Goal: Information Seeking & Learning: Learn about a topic

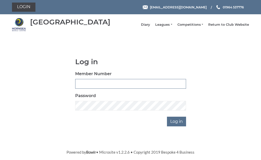
click at [93, 85] on input "Member Number" at bounding box center [130, 84] width 111 height 10
type input "0482"
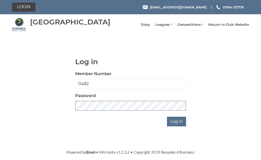
scroll to position [73, 0]
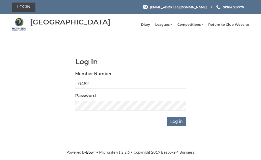
click at [185, 117] on input "Log in" at bounding box center [176, 122] width 19 height 10
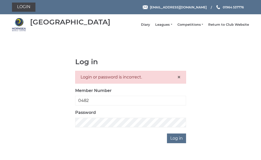
click at [172, 26] on link "Leagues" at bounding box center [163, 24] width 17 height 5
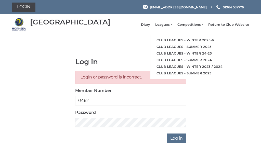
click at [206, 40] on link "Club leagues - Winter 2025-6" at bounding box center [189, 40] width 78 height 7
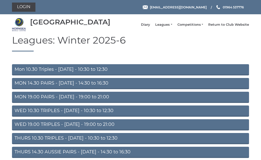
click at [88, 74] on link "Mon 10.30 Triples - Monday - 10:30 to 12:30" at bounding box center [130, 69] width 237 height 11
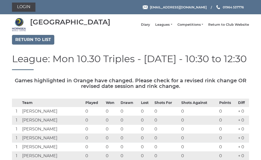
click at [36, 43] on link "Return to list" at bounding box center [33, 40] width 42 height 10
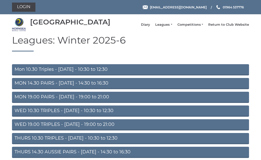
click at [103, 86] on link "MON 14.30 PAIRS - Monday - 14:30 to 16:30" at bounding box center [130, 83] width 237 height 11
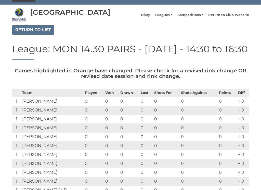
scroll to position [11, 0]
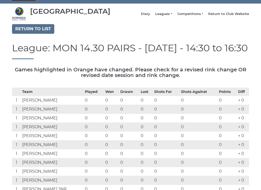
click at [39, 30] on link "Return to list" at bounding box center [33, 29] width 42 height 10
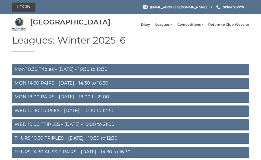
click at [94, 100] on link "MON 19.00 PAIRS - [DATE] - 19:00 to 21:00" at bounding box center [130, 97] width 237 height 11
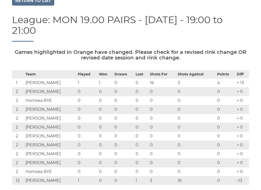
scroll to position [38, 0]
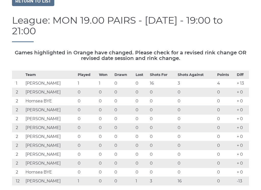
click at [39, 2] on link "Return to list" at bounding box center [33, 1] width 42 height 10
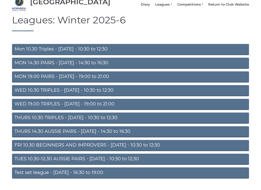
scroll to position [21, 0]
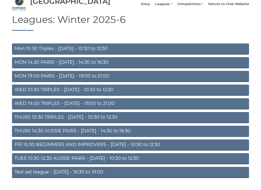
click at [92, 92] on link "WED 10.30 TRIPLES - Wednesday - 10:30 to 12:30" at bounding box center [130, 90] width 237 height 11
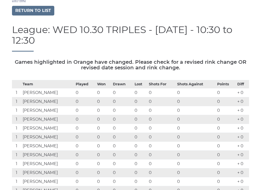
scroll to position [19, 0]
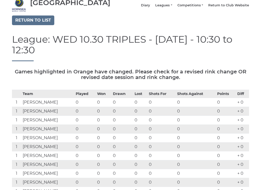
click at [37, 21] on link "Return to list" at bounding box center [33, 21] width 42 height 10
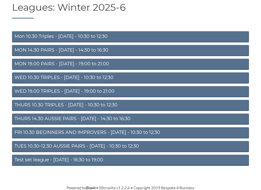
scroll to position [34, 0]
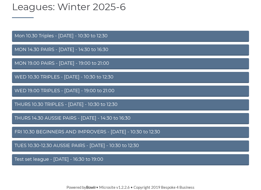
click at [95, 91] on link "WED 19.00 TRIPLES - [DATE] - 19:00 to 21:00" at bounding box center [130, 91] width 237 height 11
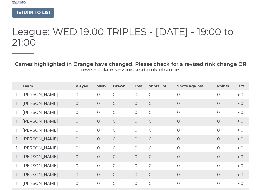
scroll to position [26, 0]
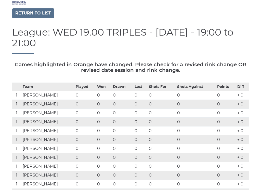
click at [40, 13] on link "Return to list" at bounding box center [33, 13] width 42 height 10
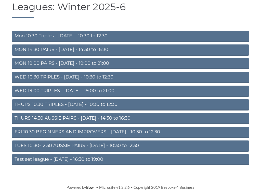
scroll to position [37, 0]
click at [86, 103] on link "THURS 10.30 TRIPLES - [DATE] - 10:30 to 12:30" at bounding box center [130, 104] width 237 height 11
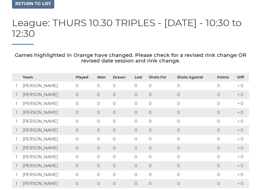
scroll to position [36, 0]
click at [38, 5] on link "Return to list" at bounding box center [33, 4] width 42 height 10
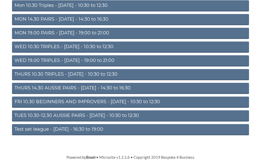
scroll to position [67, 0]
click at [96, 86] on link "THURS 14.30 AUSSIE PAIRS - Thursday - 14:30 to 16:30" at bounding box center [130, 88] width 237 height 11
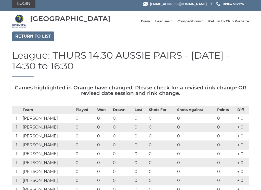
scroll to position [4, 0]
click at [37, 36] on link "Return to list" at bounding box center [33, 36] width 42 height 10
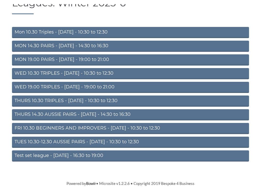
scroll to position [37, 0]
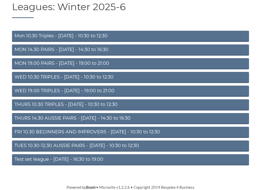
click at [101, 131] on link "FRI 10.30 BEGINNERS AND IMPROVERS - [DATE] - 10:30 to 12:30" at bounding box center [130, 132] width 237 height 11
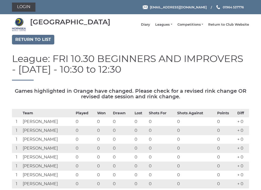
click at [39, 40] on link "Return to list" at bounding box center [33, 40] width 42 height 10
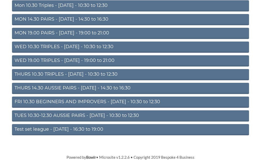
scroll to position [67, 0]
click at [76, 113] on link "TUES 10.30-12.30 AUSSIE PAIRS - [DATE] - 10:30 to 12:30" at bounding box center [130, 115] width 237 height 11
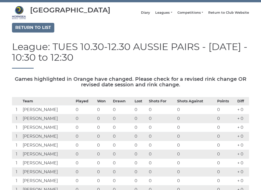
scroll to position [11, 0]
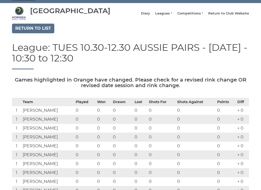
click at [39, 29] on link "Return to list" at bounding box center [33, 29] width 42 height 10
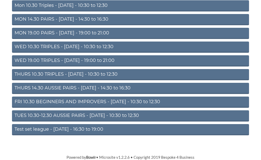
scroll to position [67, 0]
click at [78, 127] on link "Test set league - [DATE] - 16:30 to 19:00" at bounding box center [130, 129] width 237 height 11
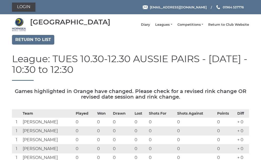
scroll to position [27, 0]
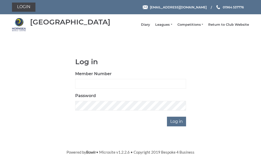
click at [236, 26] on link "Return to Club Website" at bounding box center [228, 24] width 41 height 5
